Goal: Find specific page/section: Find specific page/section

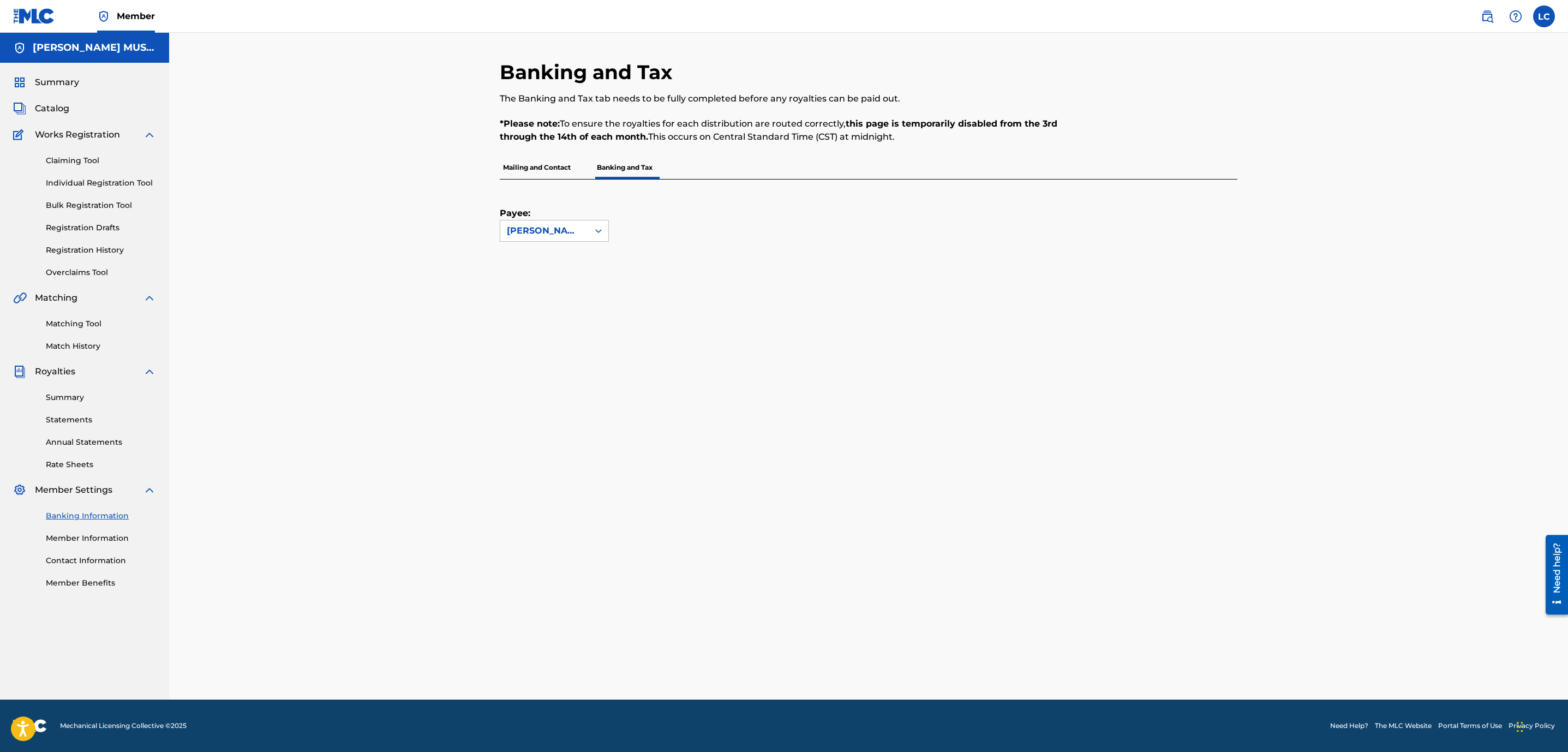
click at [41, 18] on img at bounding box center [34, 16] width 42 height 16
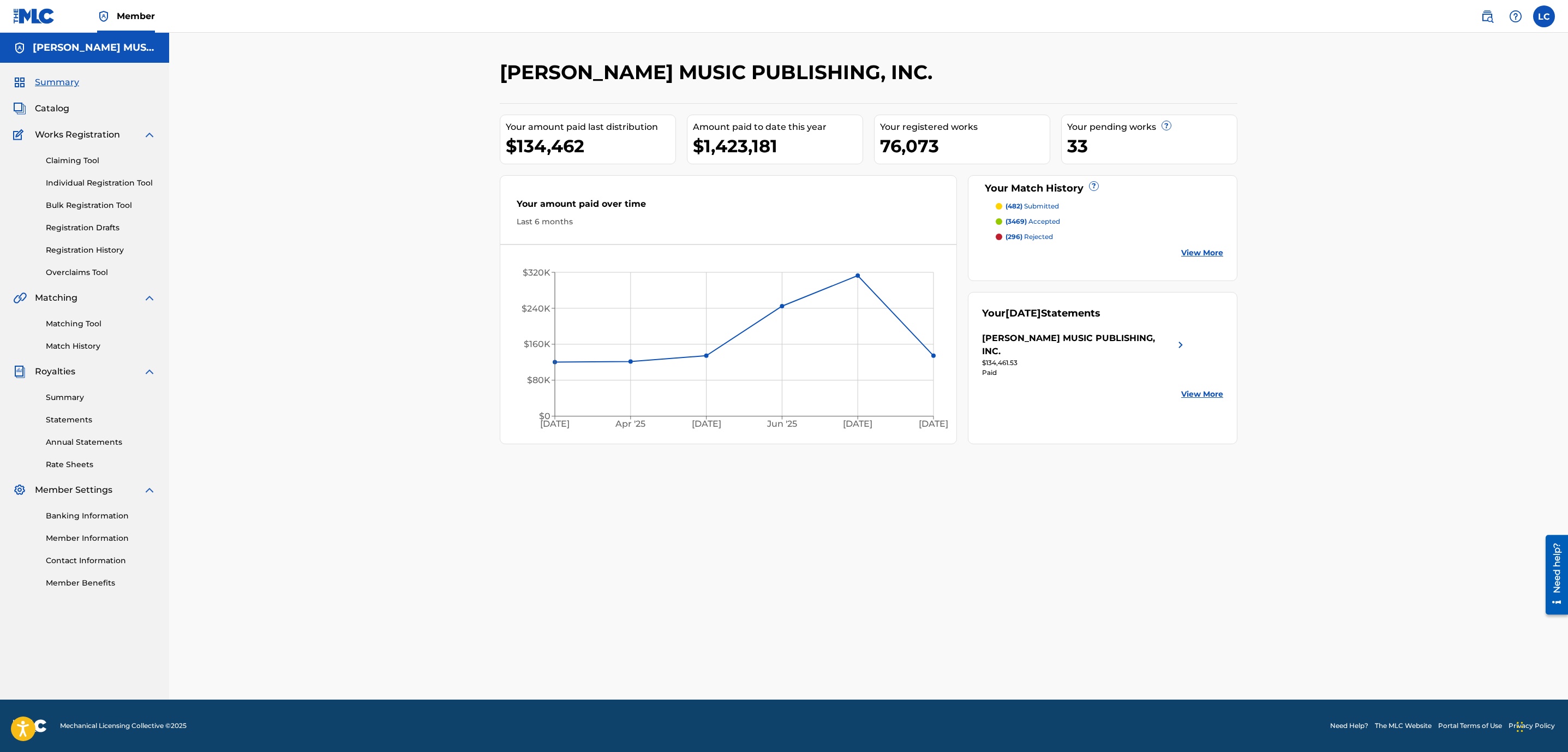
click at [77, 320] on link "Matching Tool" at bounding box center [101, 323] width 110 height 11
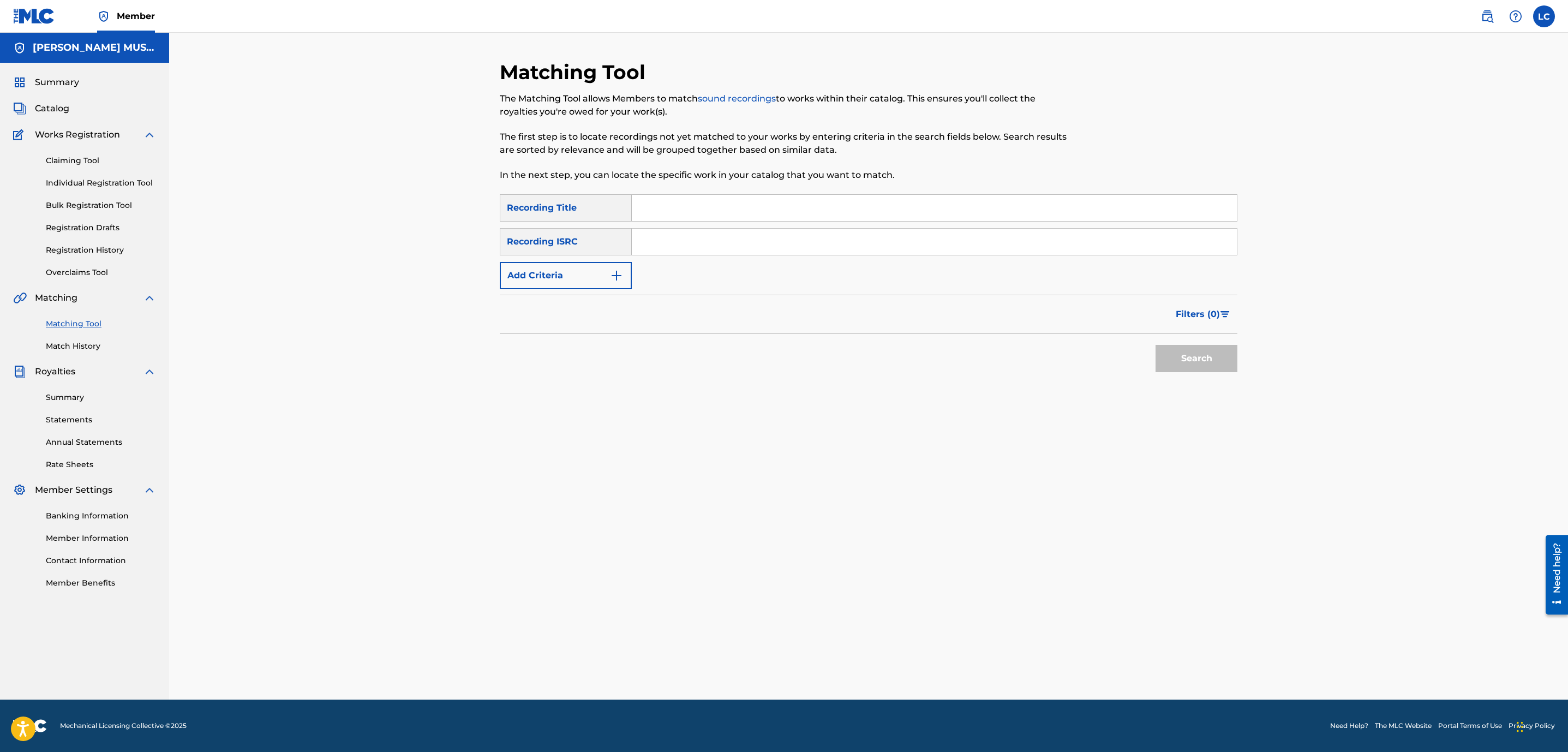
click at [745, 212] on input "Search Form" at bounding box center [934, 207] width 605 height 26
type input "NO TENGO PROBLEMA"
click at [604, 282] on button "Add Criteria" at bounding box center [566, 276] width 132 height 27
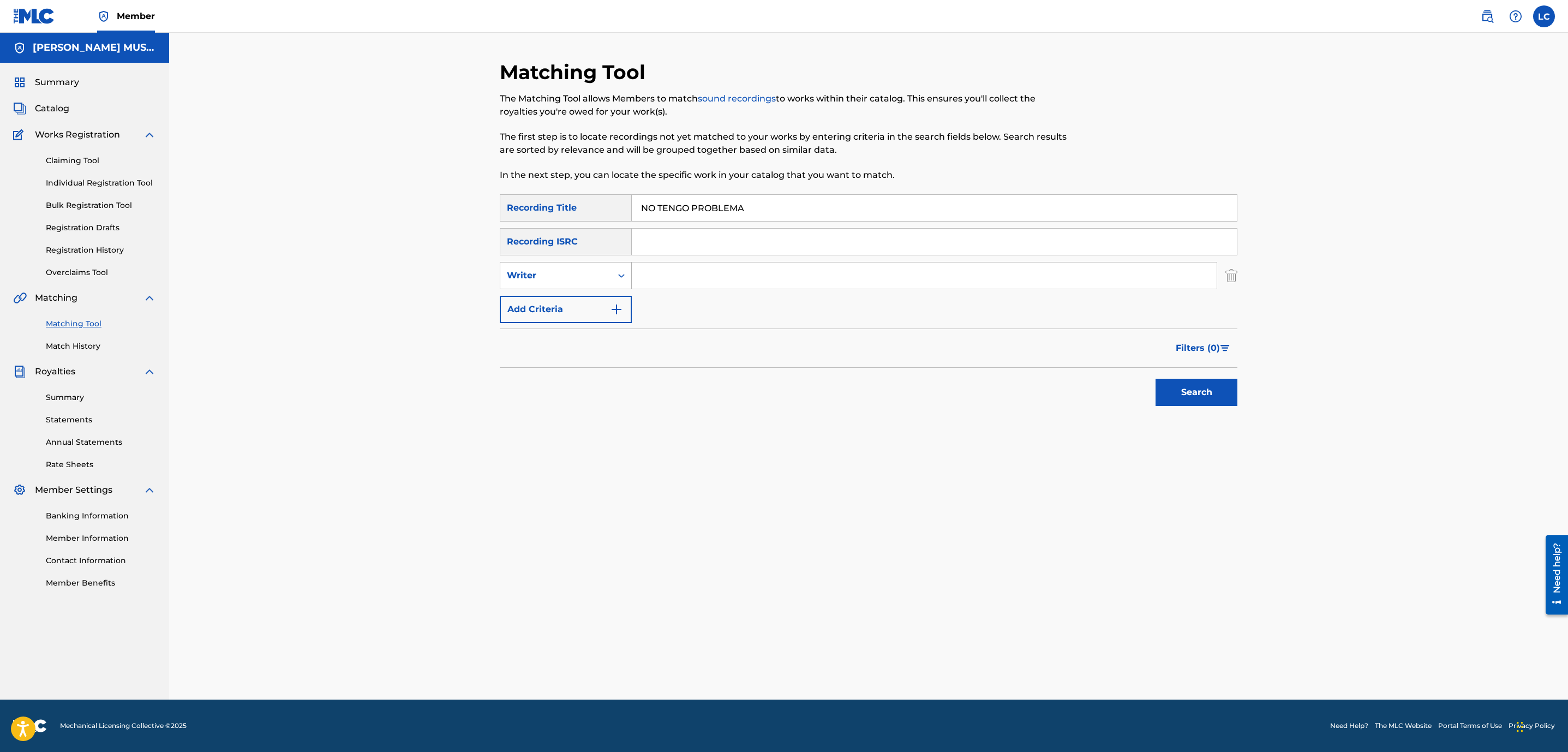
click at [624, 275] on icon "Search Form" at bounding box center [621, 276] width 11 height 11
drag, startPoint x: 610, startPoint y: 291, endPoint x: 630, endPoint y: 291, distance: 20.0
click at [610, 293] on div "Recording Artist" at bounding box center [566, 302] width 131 height 27
click at [669, 276] on input "Search Form" at bounding box center [924, 275] width 585 height 26
type input "BAZUKAZO"
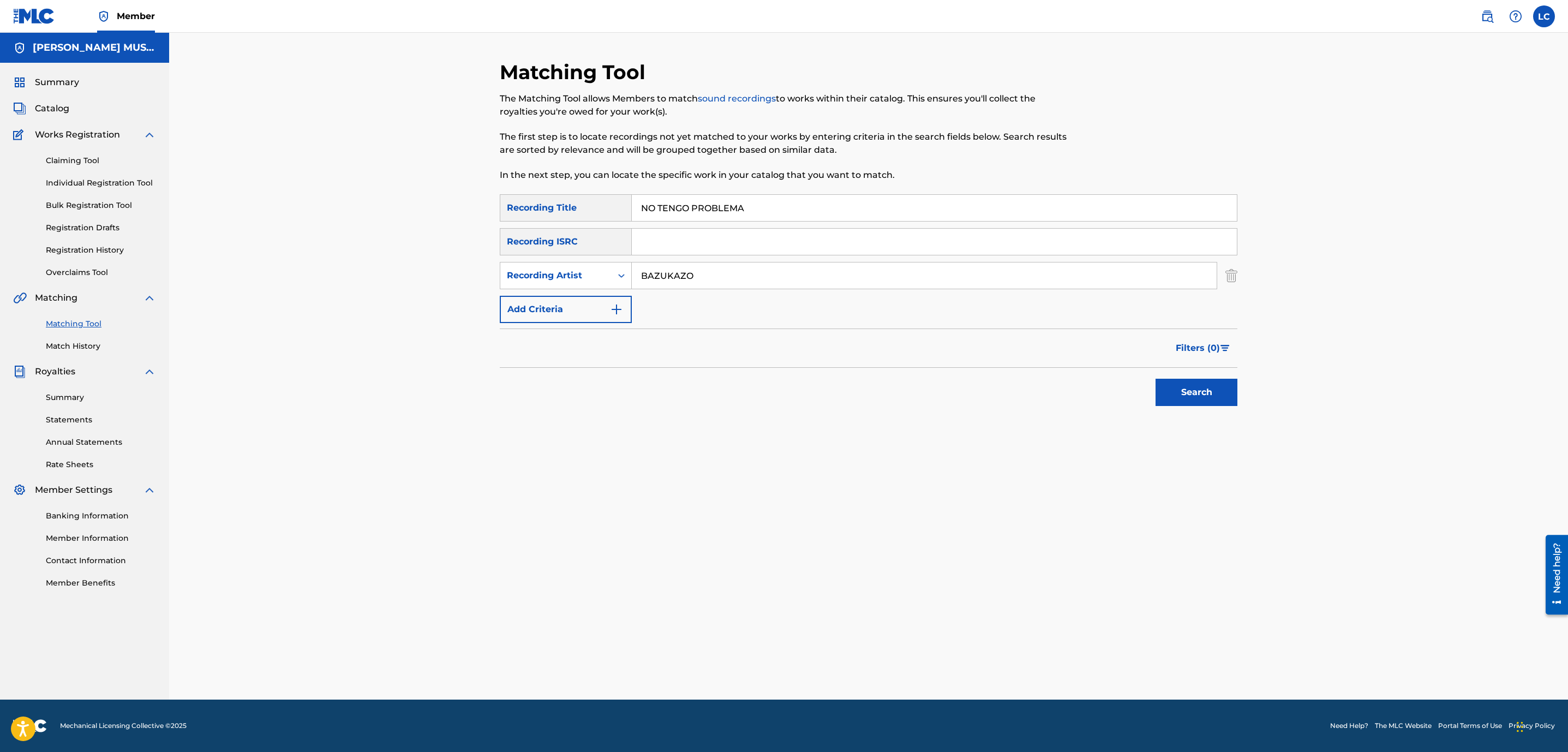
drag, startPoint x: 1228, startPoint y: 398, endPoint x: 1220, endPoint y: 398, distance: 8.0
click at [1225, 398] on button "Search" at bounding box center [1197, 392] width 82 height 27
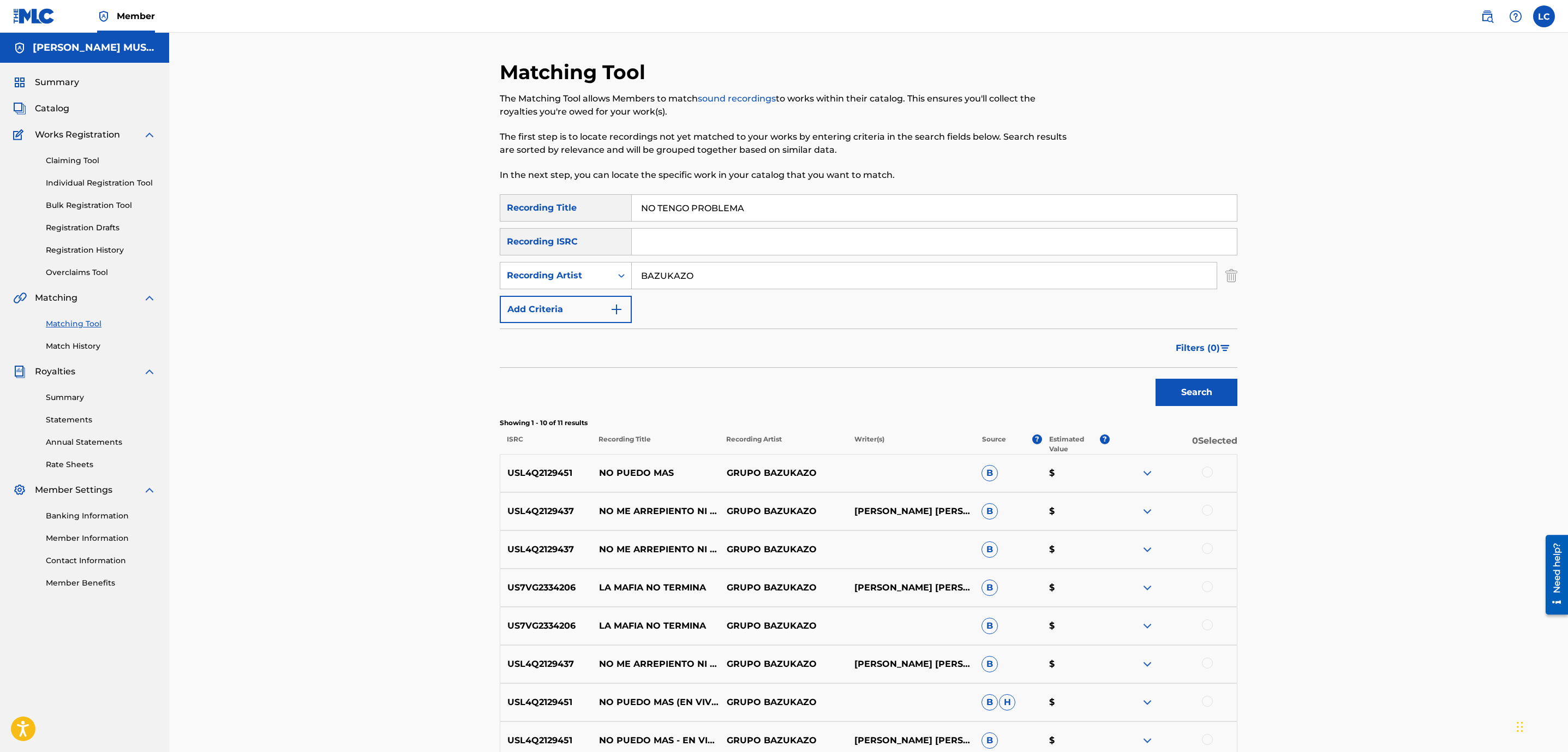
click at [65, 106] on span "Catalog" at bounding box center [52, 108] width 34 height 13
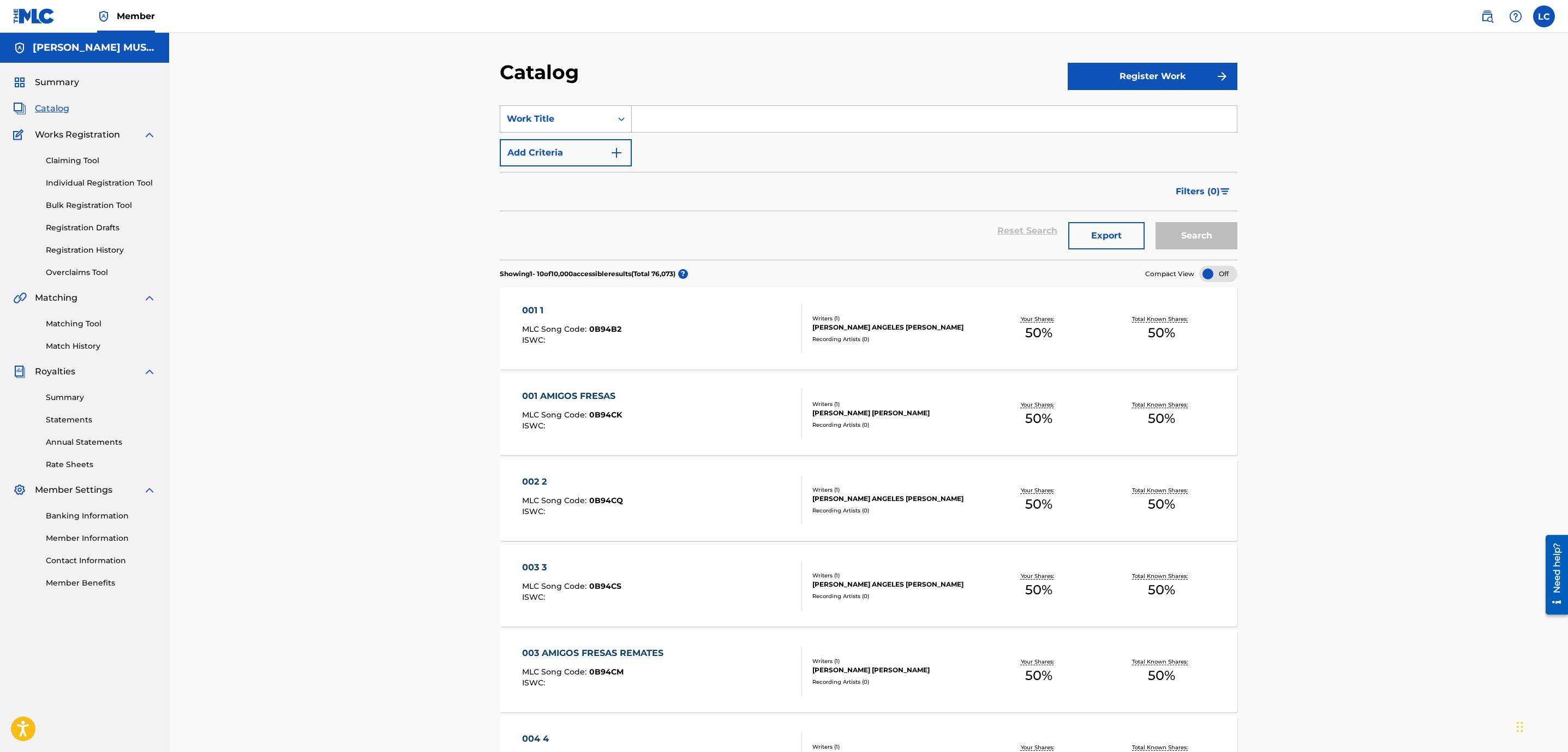
click at [624, 118] on icon "Search Form" at bounding box center [621, 119] width 11 height 11
click at [568, 225] on div "MLC Song Code" at bounding box center [566, 228] width 131 height 27
click at [657, 122] on input "Search Form" at bounding box center [934, 119] width 605 height 26
paste input "GA17VE"
type input "GA17VE"
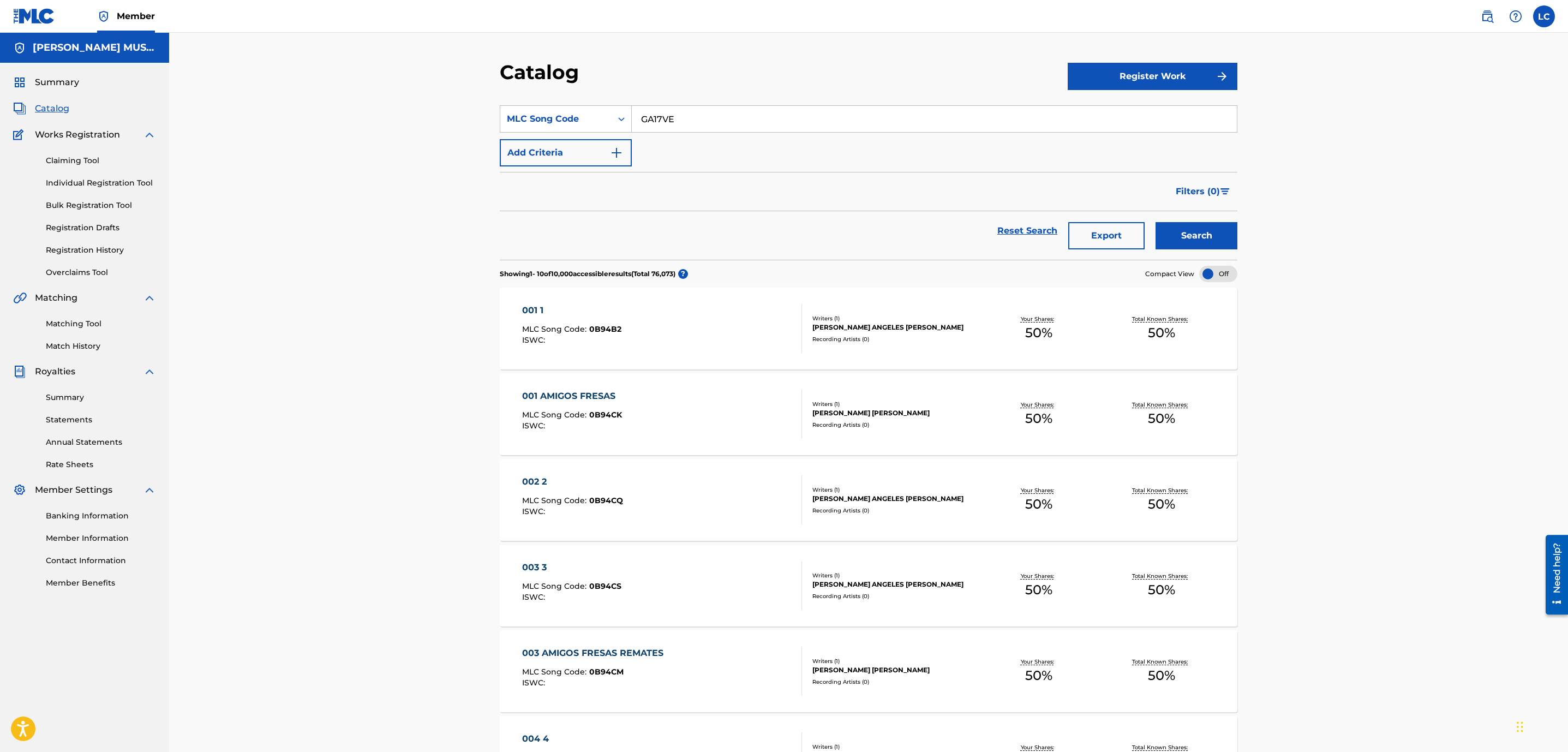
click at [1200, 235] on button "Search" at bounding box center [1197, 236] width 82 height 27
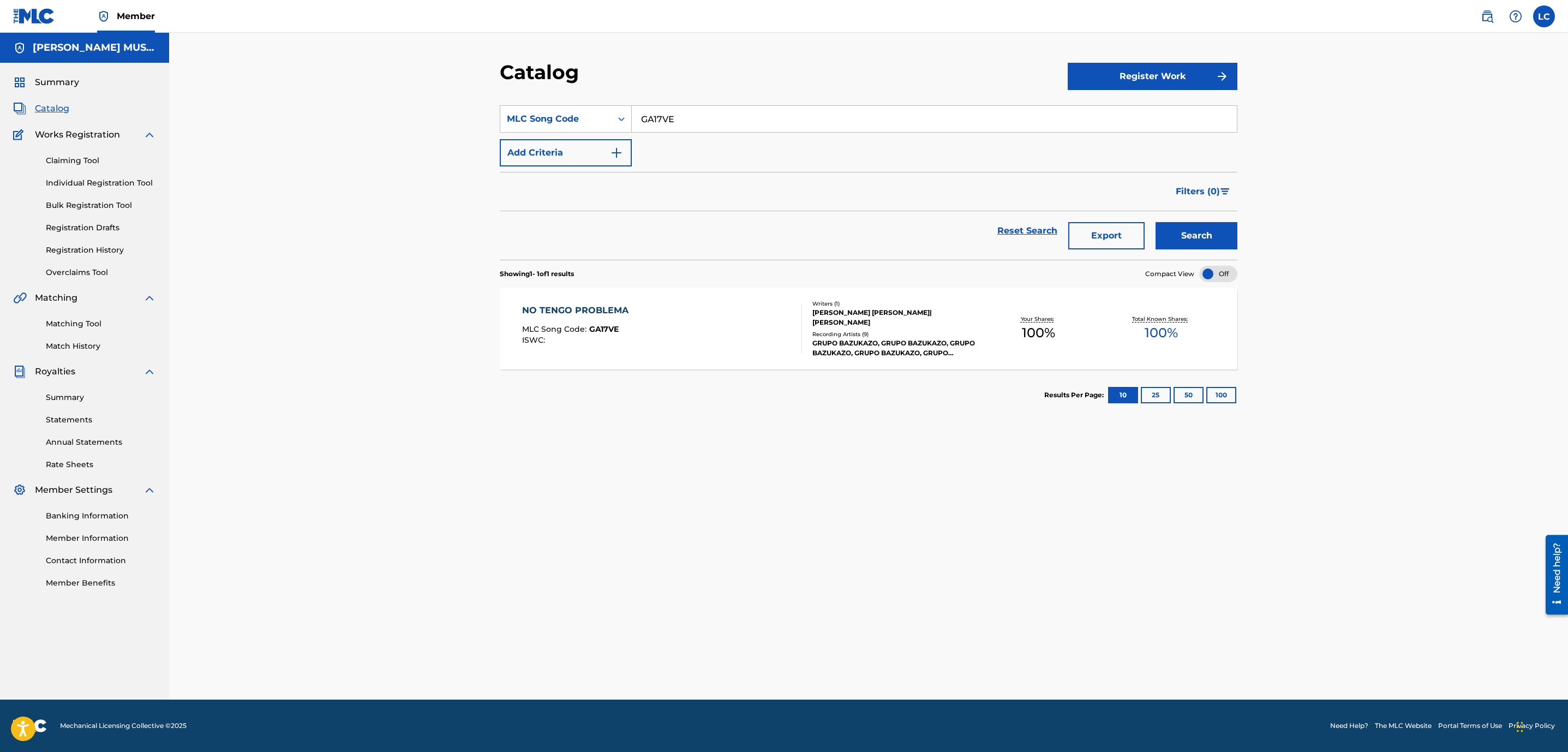
click at [784, 328] on div "NO TENGO PROBLEMA MLC Song Code : GA17VE ISWC :" at bounding box center [663, 328] width 281 height 49
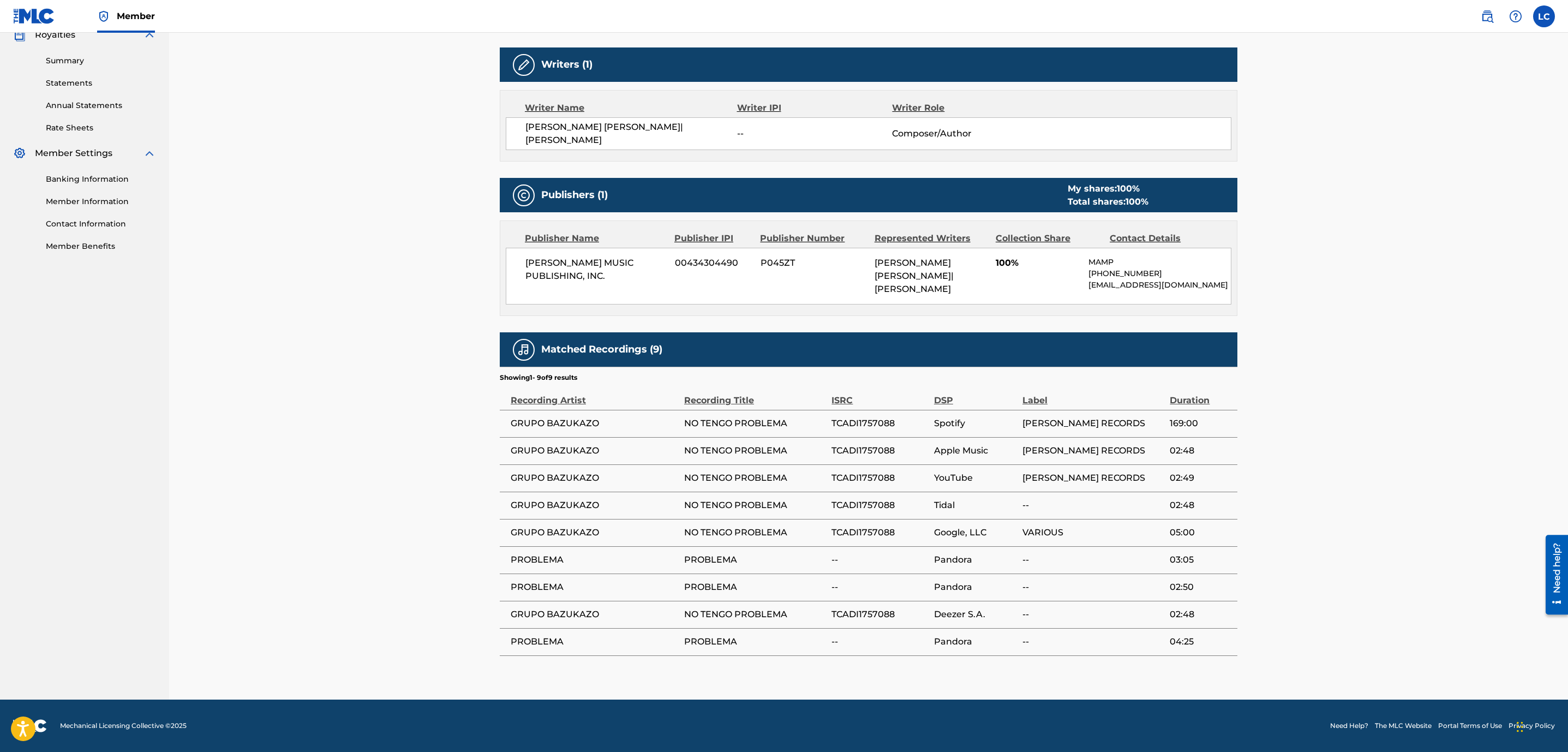
scroll to position [346, 0]
